Goal: Contribute content: Contribute content

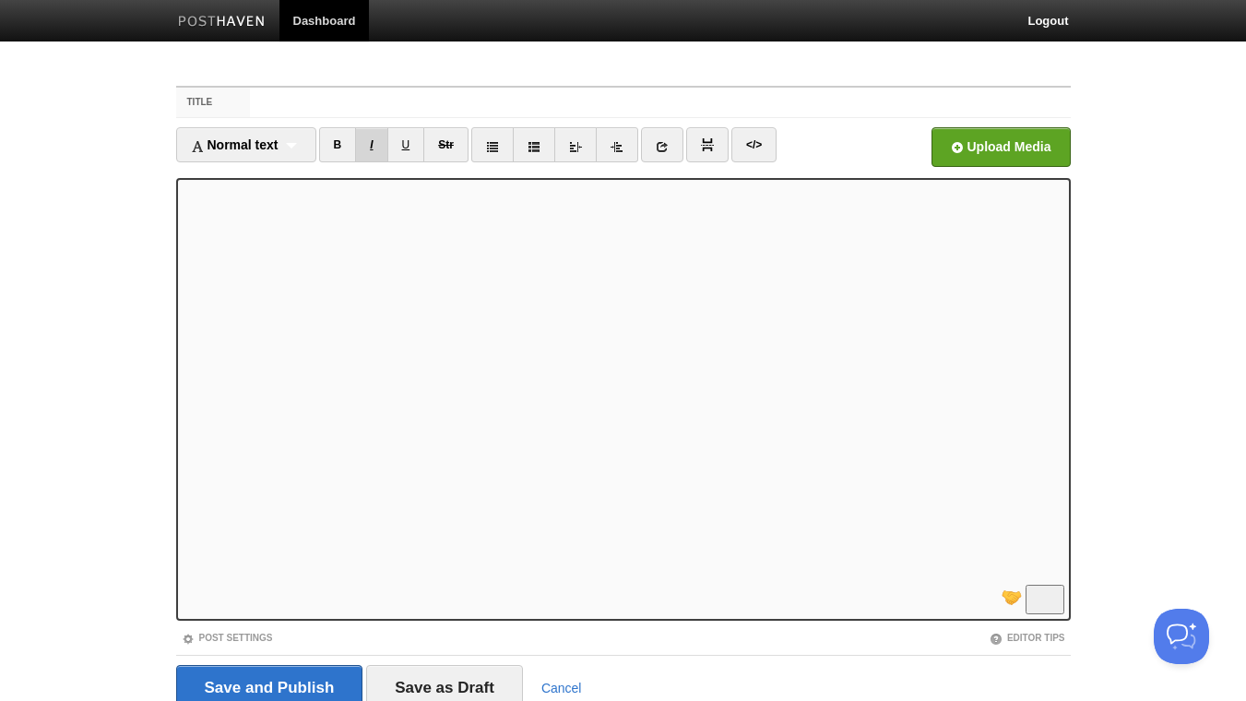
click at [383, 142] on link "I" at bounding box center [371, 144] width 32 height 35
click at [373, 151] on link "I" at bounding box center [371, 144] width 32 height 35
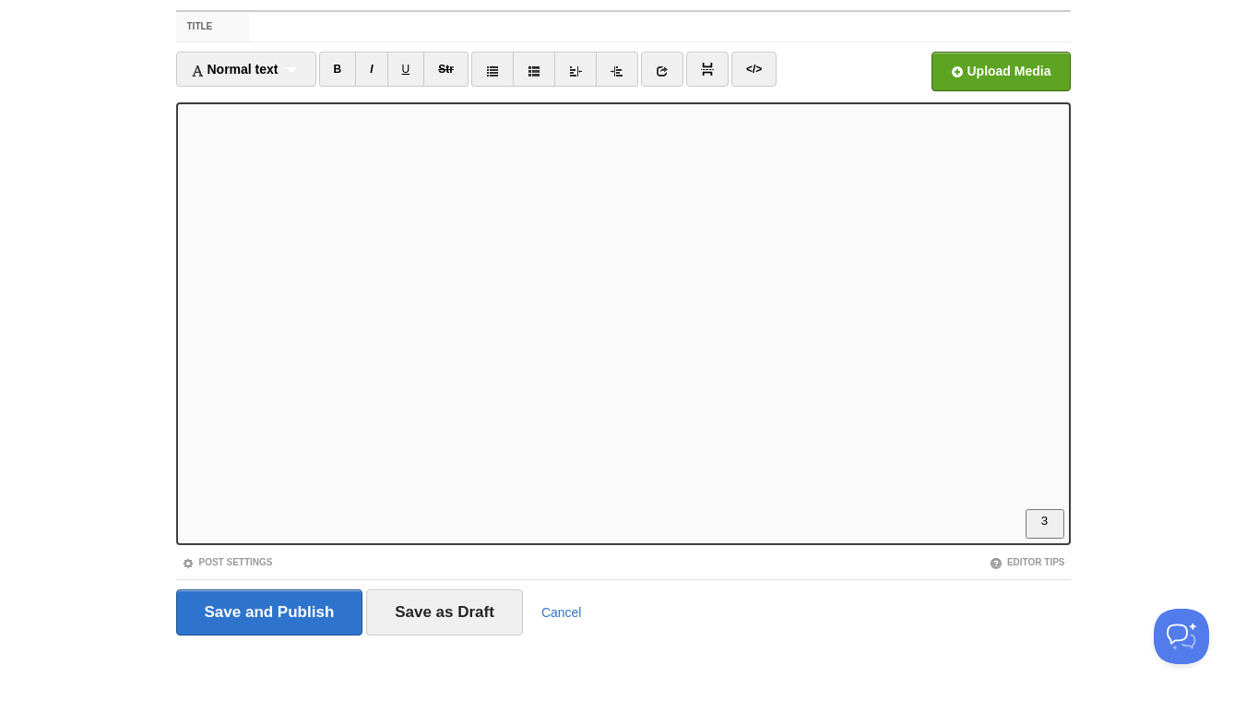
scroll to position [293, 0]
click at [327, 26] on input "Title" at bounding box center [660, 27] width 820 height 30
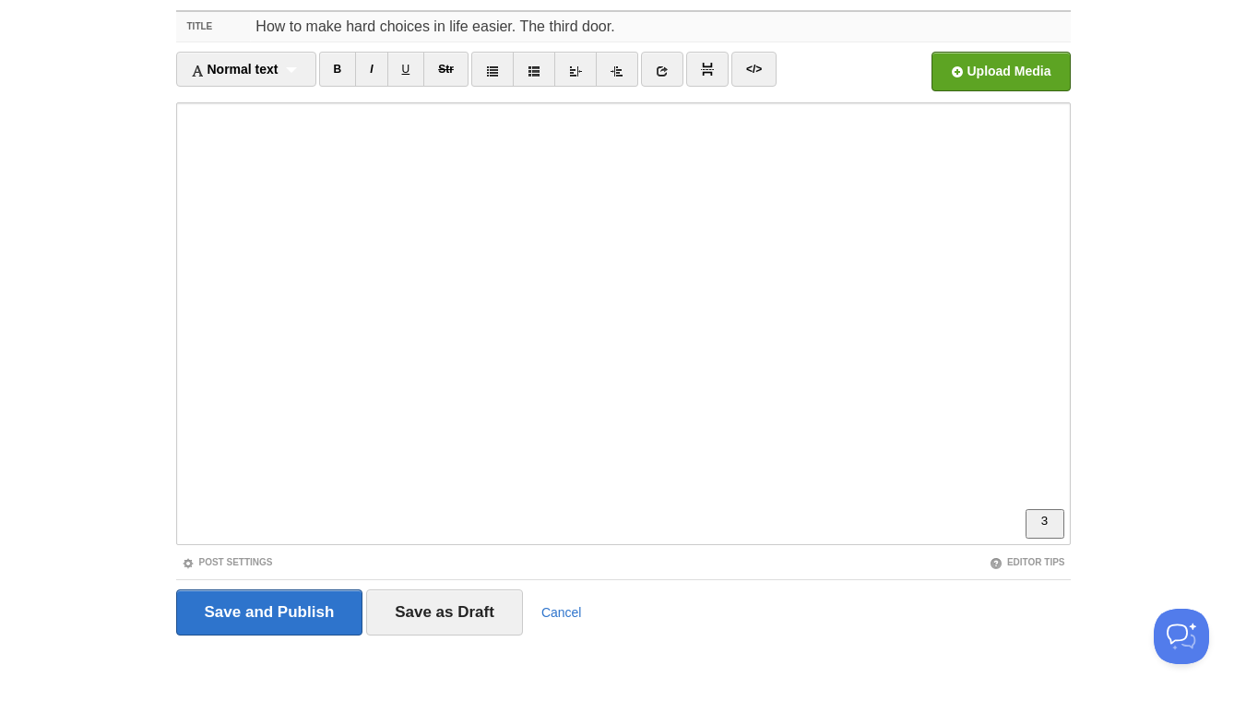
click at [610, 28] on input "How to make hard choices in life easier. The third door." at bounding box center [660, 27] width 820 height 30
type input "How to make hard choices in life easier. The third door."
click at [991, 86] on input "file" at bounding box center [443, 77] width 1396 height 94
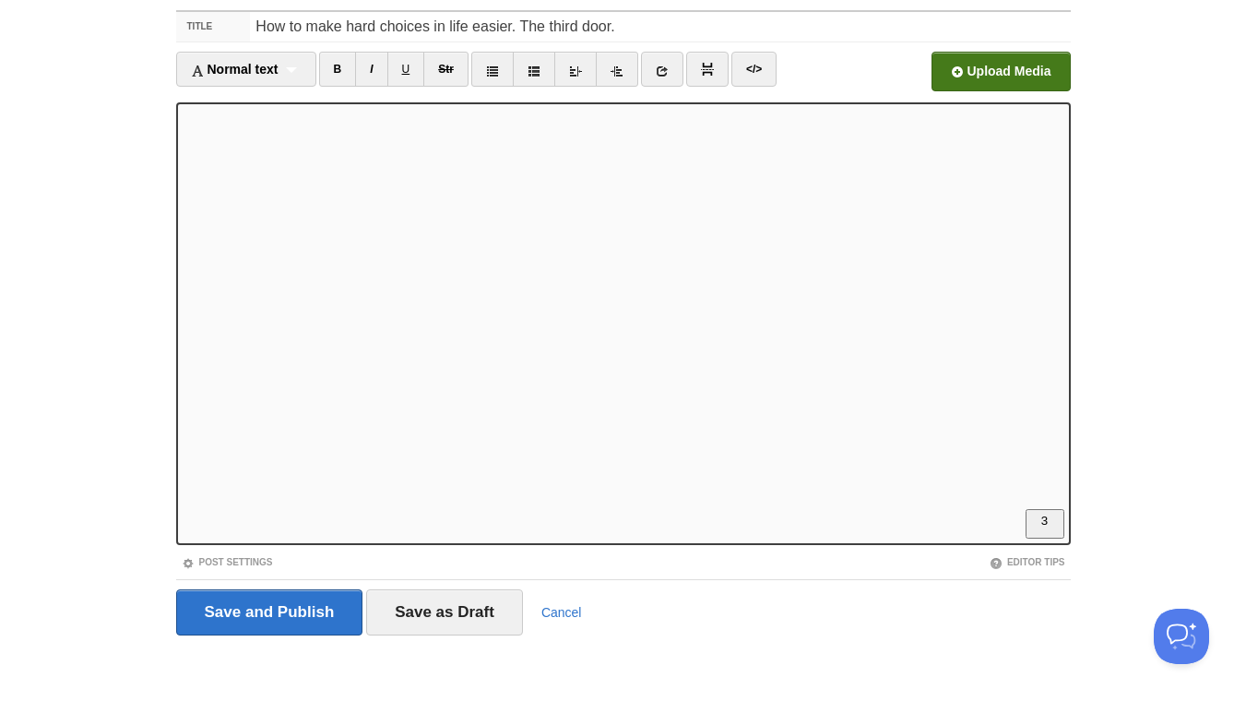
scroll to position [331, 0]
click at [262, 612] on input "Save and Publish" at bounding box center [269, 612] width 187 height 46
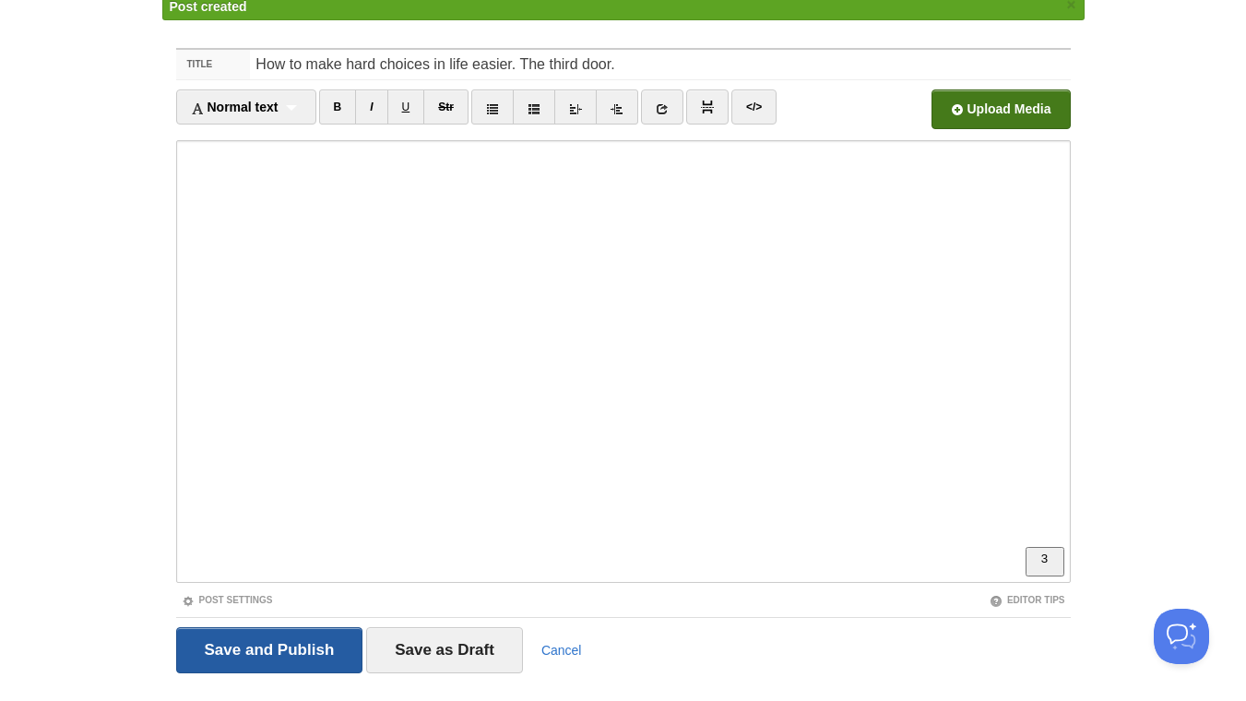
scroll to position [69, 0]
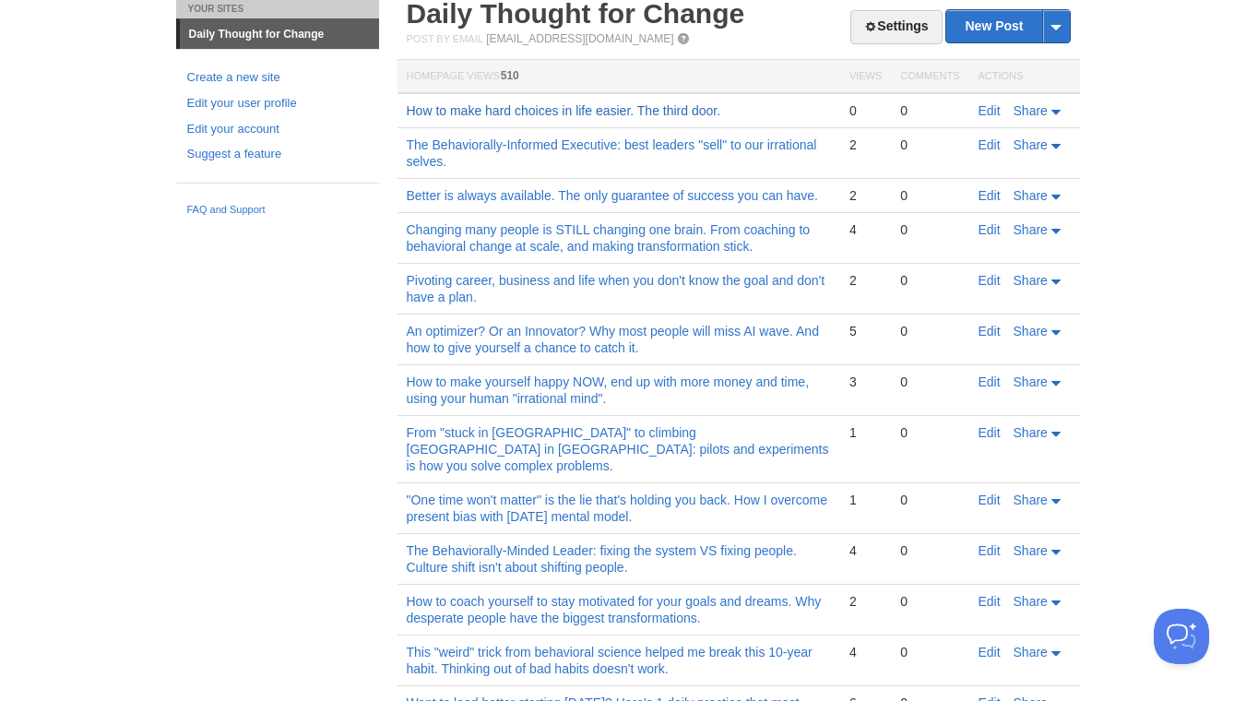
click at [600, 109] on link "How to make hard choices in life easier. The third door." at bounding box center [564, 110] width 315 height 15
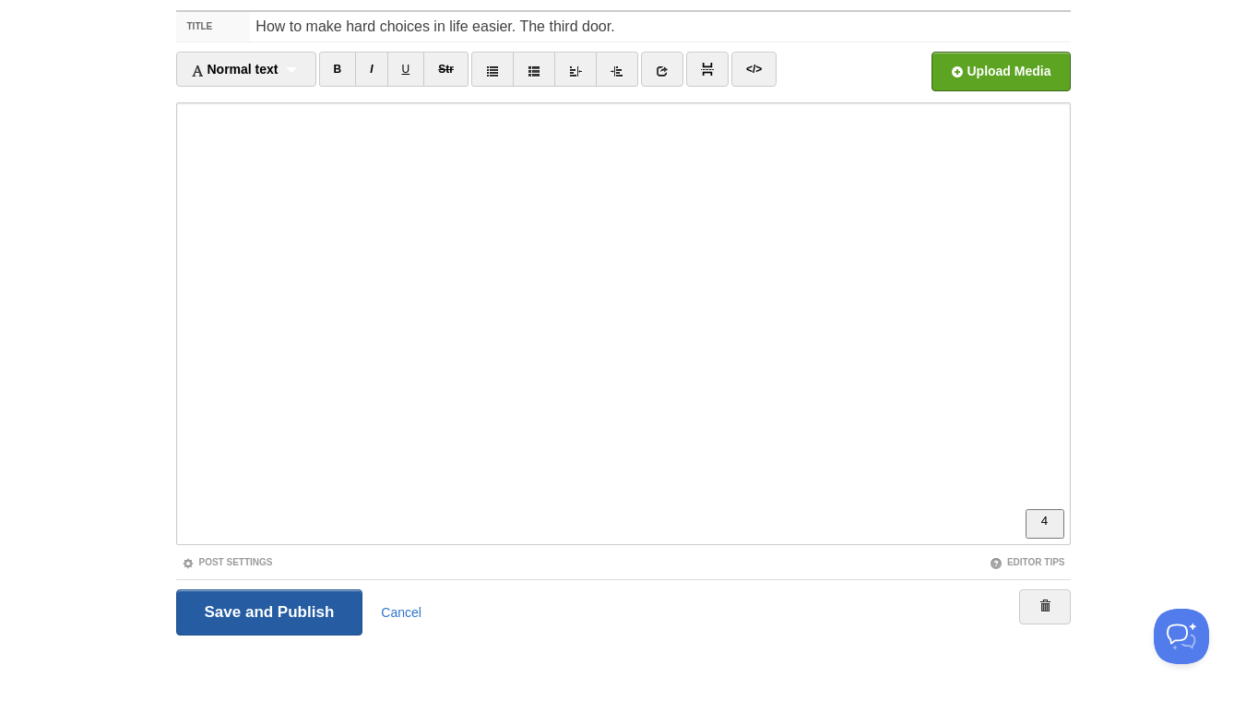
click at [284, 624] on input "Save and Publish" at bounding box center [269, 612] width 187 height 46
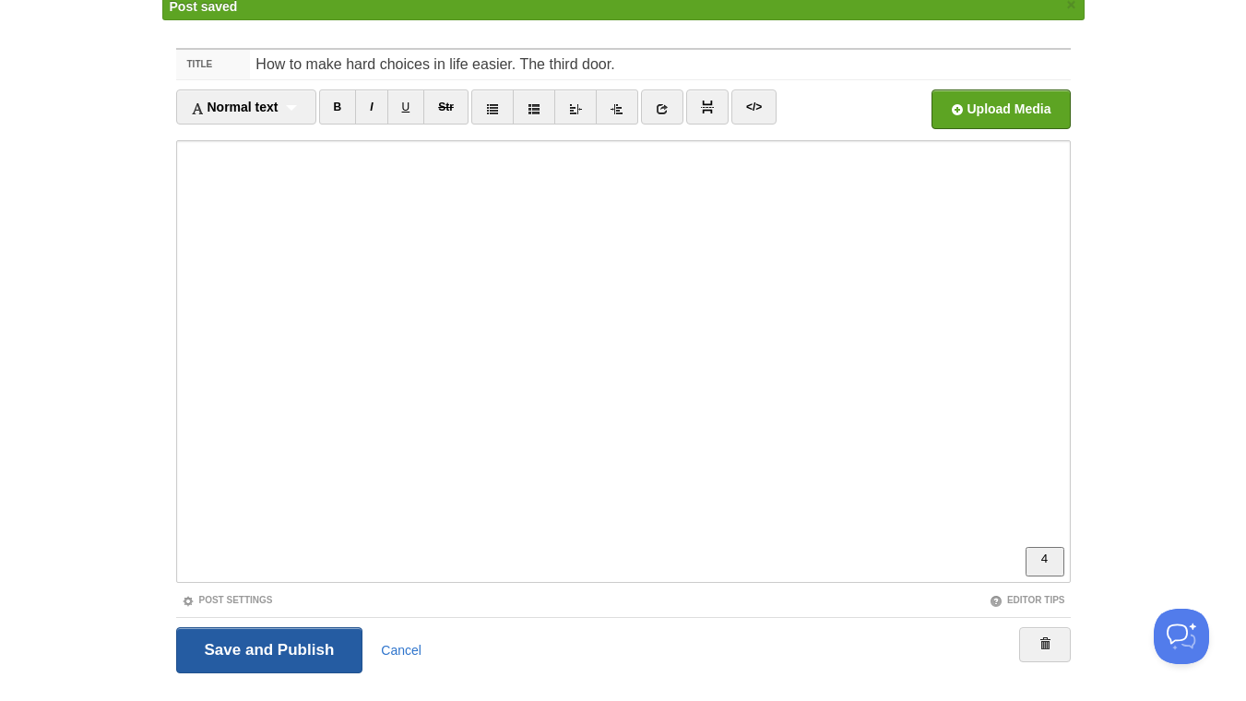
scroll to position [69, 0]
